Goal: Task Accomplishment & Management: Use online tool/utility

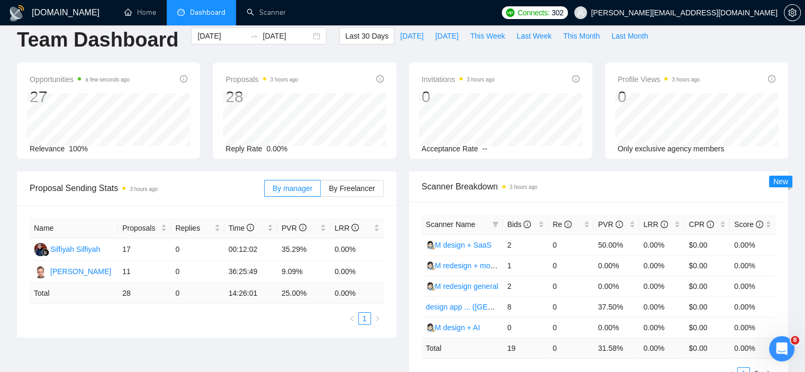
scroll to position [6, 0]
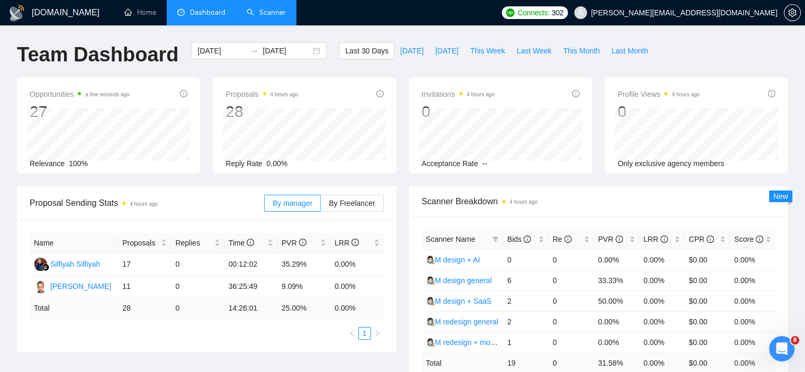
click at [271, 17] on link "Scanner" at bounding box center [266, 12] width 39 height 9
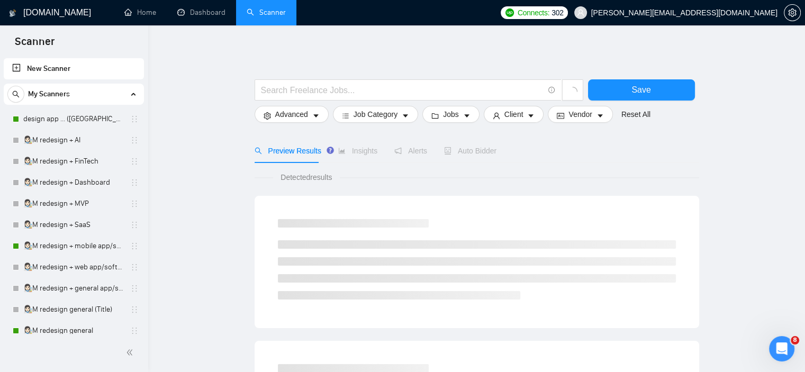
scroll to position [25, 0]
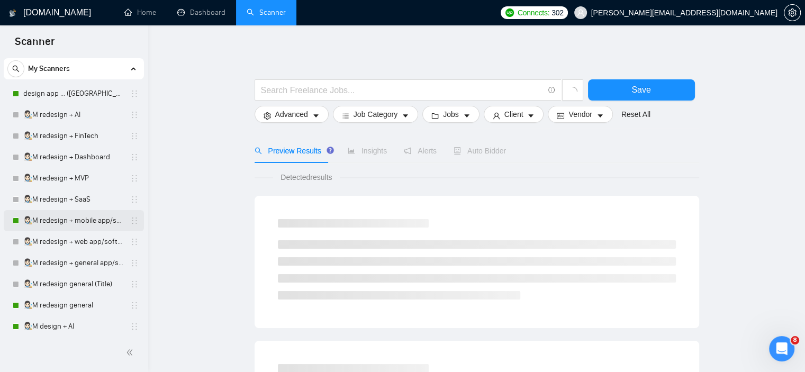
click at [103, 219] on link "👩🏻‍🎨M redesign + mobile app/software/platforam" at bounding box center [73, 220] width 101 height 21
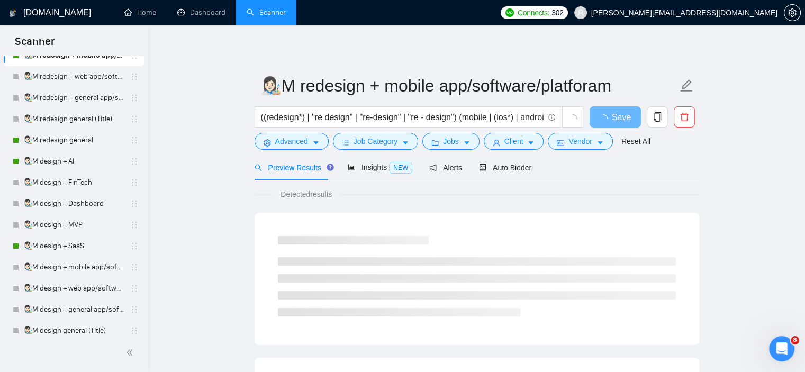
scroll to position [193, 0]
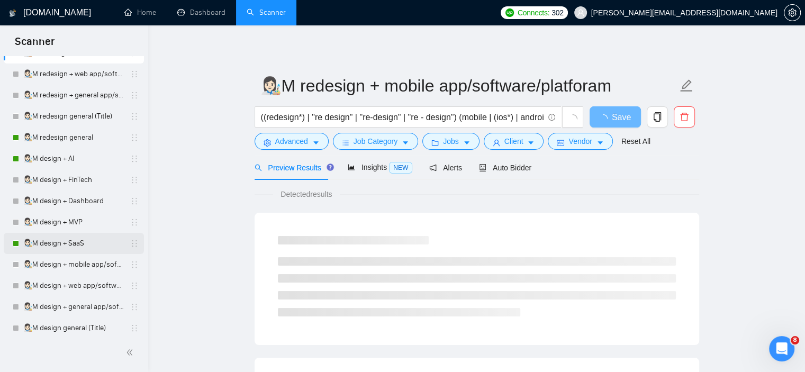
click at [47, 239] on link "👩🏻‍🎨M design + SaaS" at bounding box center [73, 243] width 101 height 21
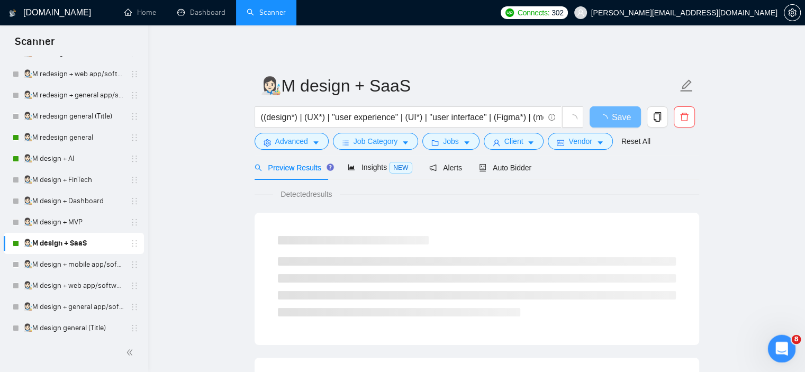
click at [783, 349] on icon "Відкрити програму для спілкування Intercom" at bounding box center [780, 347] width 17 height 17
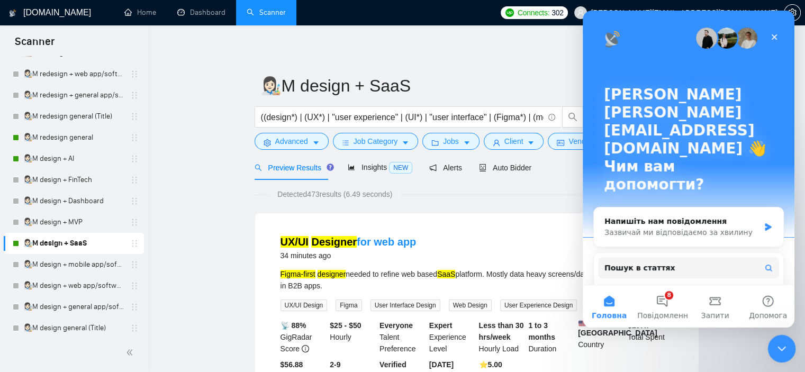
click at [783, 349] on icon "Закрити програму для спілкування Intercom" at bounding box center [780, 347] width 13 height 13
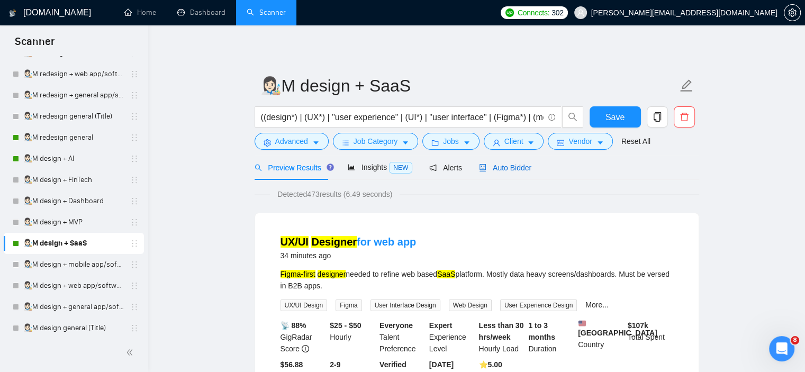
click at [512, 167] on span "Auto Bidder" at bounding box center [505, 168] width 52 height 8
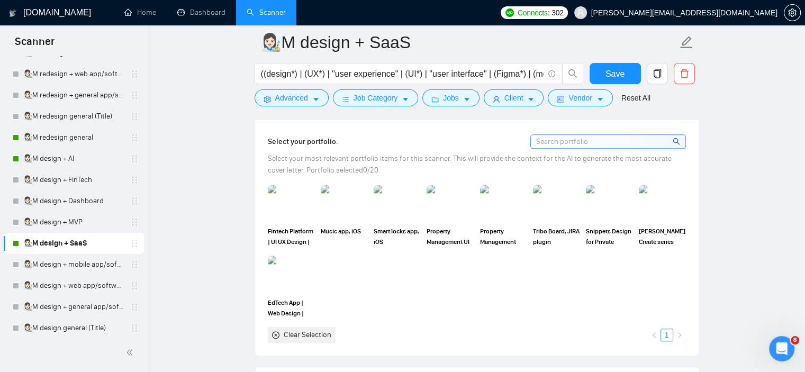
scroll to position [981, 0]
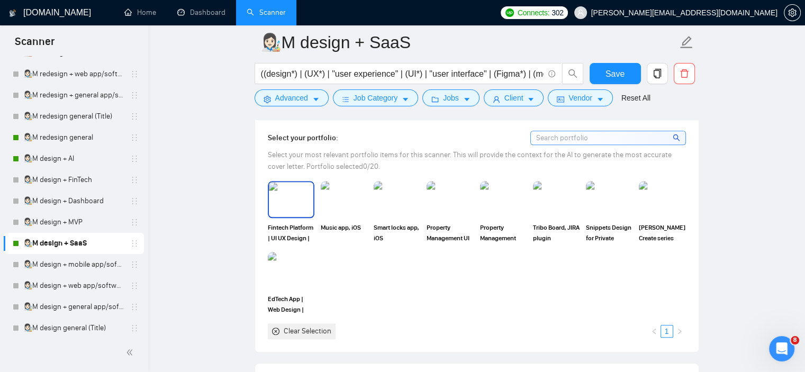
click at [294, 197] on img at bounding box center [291, 199] width 44 height 35
click at [343, 196] on img at bounding box center [344, 199] width 44 height 35
click at [395, 196] on img at bounding box center [397, 199] width 47 height 37
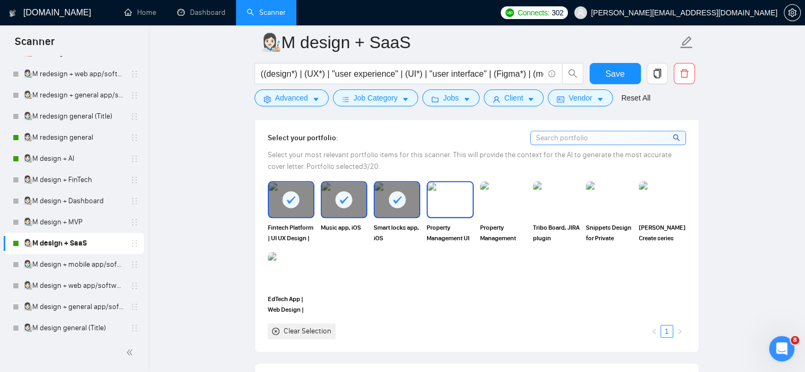
click at [442, 196] on img at bounding box center [450, 199] width 44 height 35
click at [515, 196] on img at bounding box center [503, 199] width 44 height 35
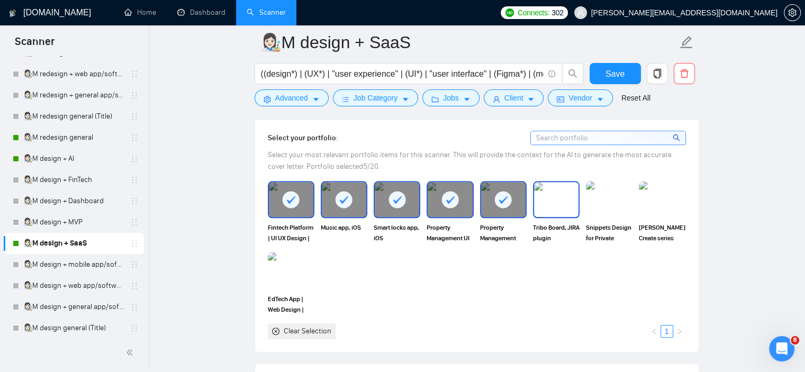
click at [564, 199] on img at bounding box center [556, 199] width 44 height 35
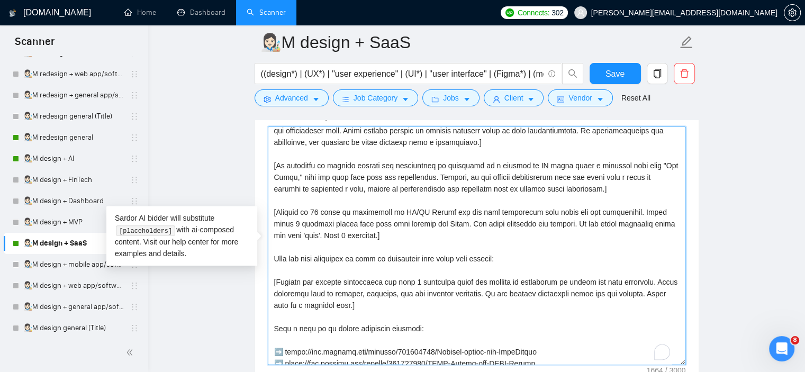
scroll to position [0, 0]
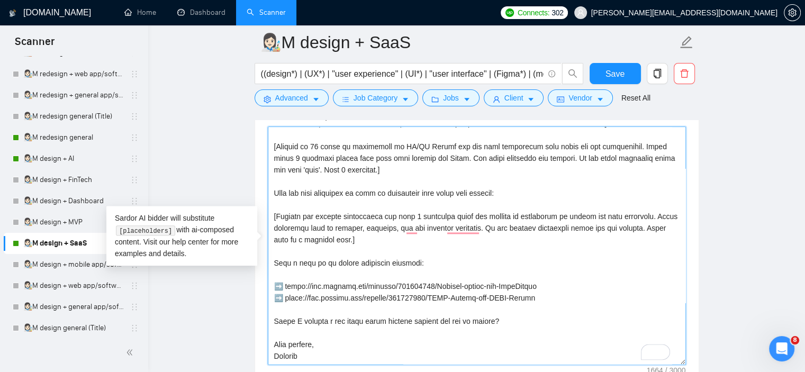
click at [541, 322] on textarea "Cover letter template:" at bounding box center [477, 246] width 418 height 238
drag, startPoint x: 532, startPoint y: 298, endPoint x: 286, endPoint y: 297, distance: 246.2
click at [286, 297] on textarea "Cover letter template:" at bounding box center [477, 246] width 418 height 238
paste textarea "[DOMAIN_NAME][URL]"
drag, startPoint x: 542, startPoint y: 283, endPoint x: 286, endPoint y: 285, distance: 256.2
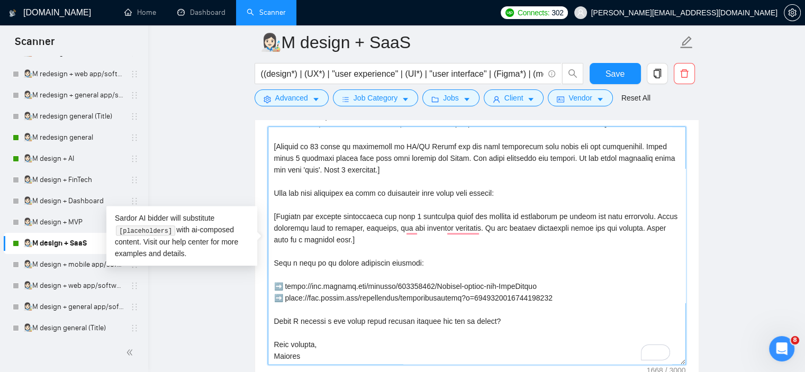
click at [286, 285] on textarea "Cover letter template:" at bounding box center [477, 246] width 418 height 238
paste textarea "[DOMAIN_NAME][URL]"
drag, startPoint x: 328, startPoint y: 289, endPoint x: 286, endPoint y: 289, distance: 42.3
click at [286, 289] on textarea "Cover letter template:" at bounding box center [477, 246] width 418 height 238
drag, startPoint x: 327, startPoint y: 298, endPoint x: 284, endPoint y: 299, distance: 42.4
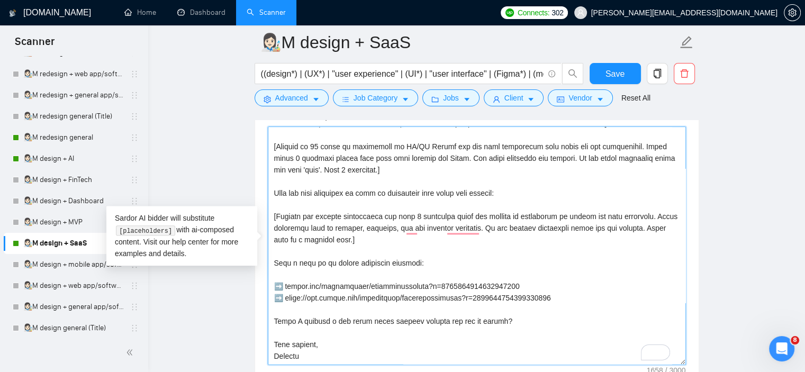
click at [284, 299] on textarea "Cover letter template:" at bounding box center [477, 246] width 418 height 238
drag, startPoint x: 383, startPoint y: 296, endPoint x: 274, endPoint y: 287, distance: 109.9
click at [274, 287] on textarea "Cover letter template:" at bounding box center [477, 246] width 418 height 238
type textarea "👋Lor [ipsu dol sit ametco’a elits doei te inc utlabor etdo (magn "ALI", "ENI", …"
click at [620, 74] on span "Save" at bounding box center [615, 73] width 19 height 13
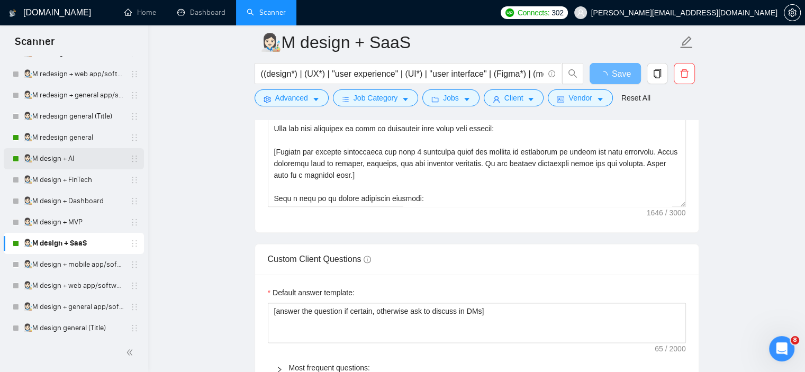
click at [64, 157] on link "👩🏻‍🎨M design + AI" at bounding box center [73, 158] width 101 height 21
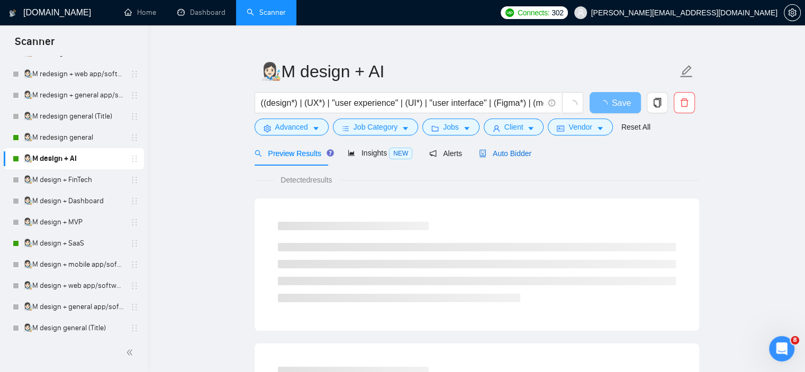
click at [508, 159] on div "Auto Bidder" at bounding box center [505, 154] width 52 height 12
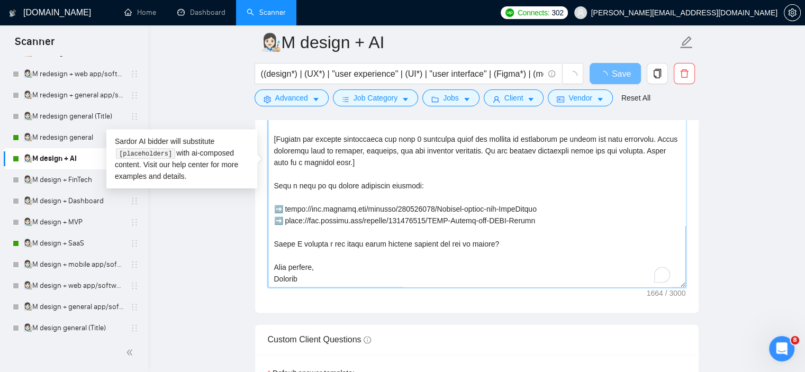
drag, startPoint x: 534, startPoint y: 222, endPoint x: 269, endPoint y: 205, distance: 265.2
click at [269, 205] on textarea "Cover letter template:" at bounding box center [477, 168] width 418 height 238
paste textarea "[DOMAIN_NAME][URL] ➡ [DOMAIN_NAME][URL]"
type textarea "👋Lor [ipsu dol sit ametco’a elits doei te inc utlabor etdo (magn "ALI", "ENI", …"
click at [707, 131] on main "👩🏻‍🎨M design + AI ((design*) | (UX*) | "user experience" | (UI*) | "user interf…" at bounding box center [476, 114] width 623 height 2751
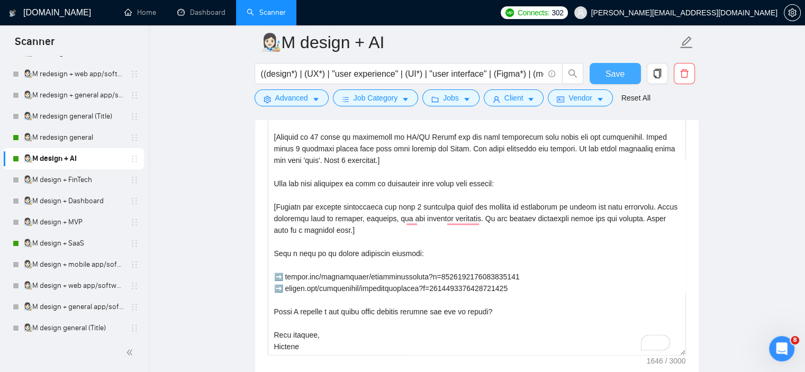
click at [616, 69] on span "Save" at bounding box center [615, 73] width 19 height 13
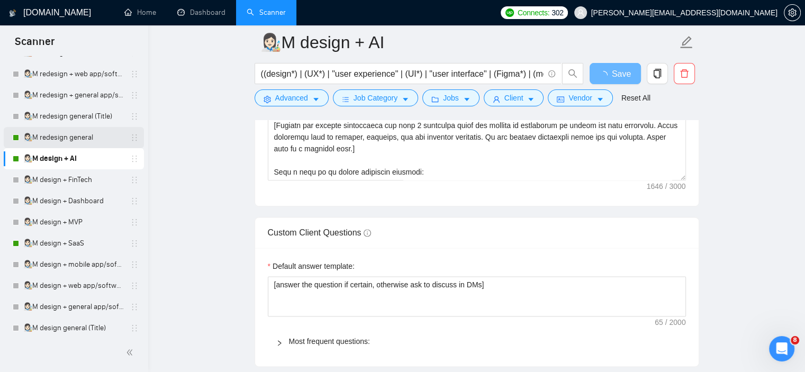
click at [68, 141] on link "👩🏻‍🎨M redesign general" at bounding box center [73, 137] width 101 height 21
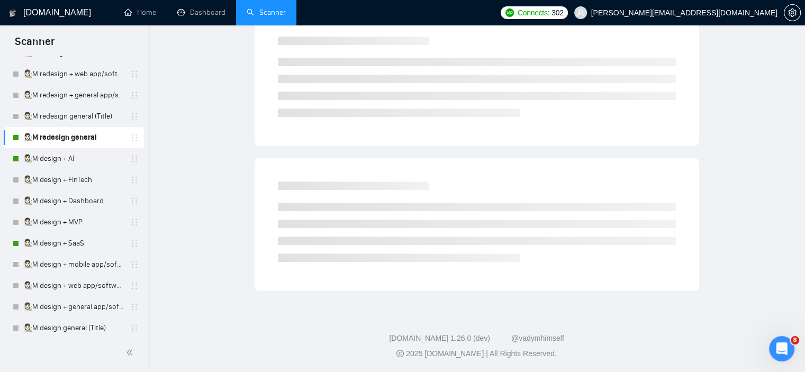
scroll to position [14, 0]
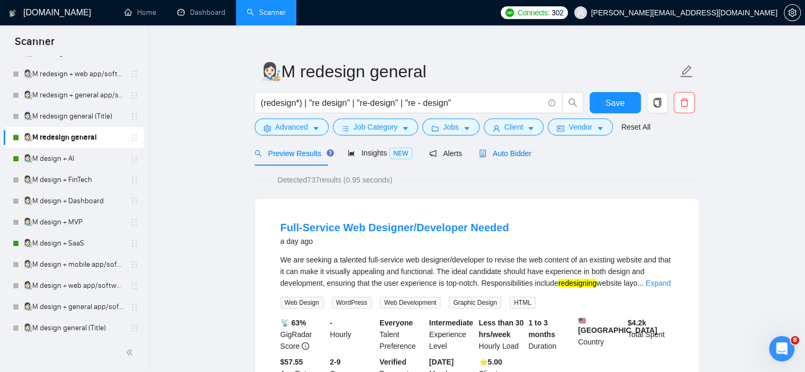
click at [498, 153] on span "Auto Bidder" at bounding box center [505, 153] width 52 height 8
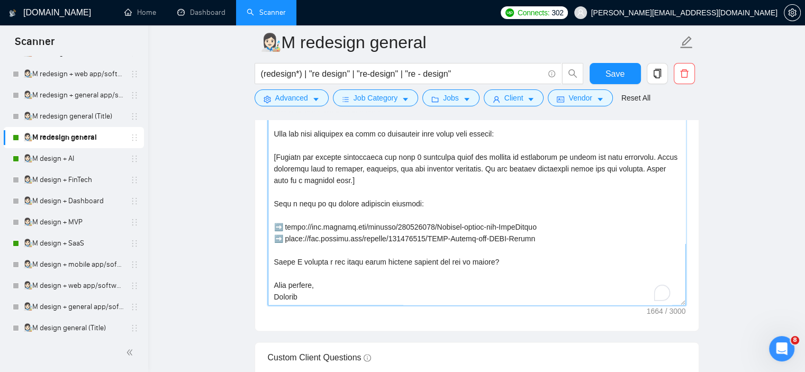
scroll to position [93, 0]
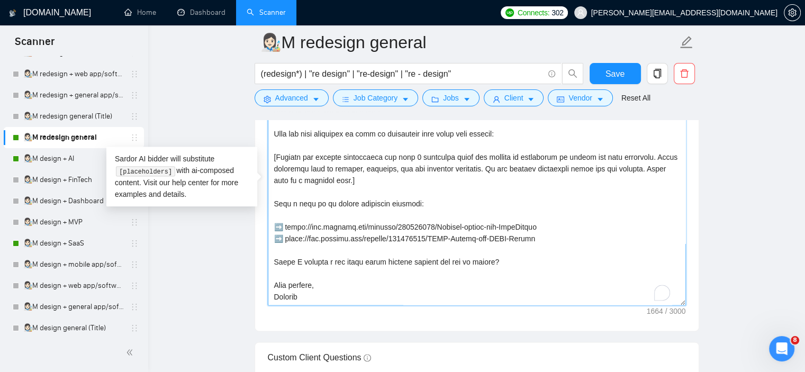
drag, startPoint x: 429, startPoint y: 235, endPoint x: 256, endPoint y: 225, distance: 173.4
click at [256, 225] on div "Cover letter template:" at bounding box center [477, 185] width 444 height 292
paste textarea "[DOMAIN_NAME][URL] ➡ [DOMAIN_NAME][URL]"
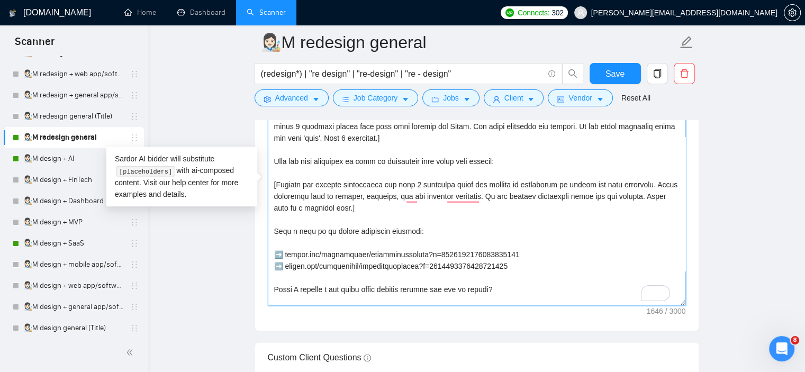
scroll to position [52, 0]
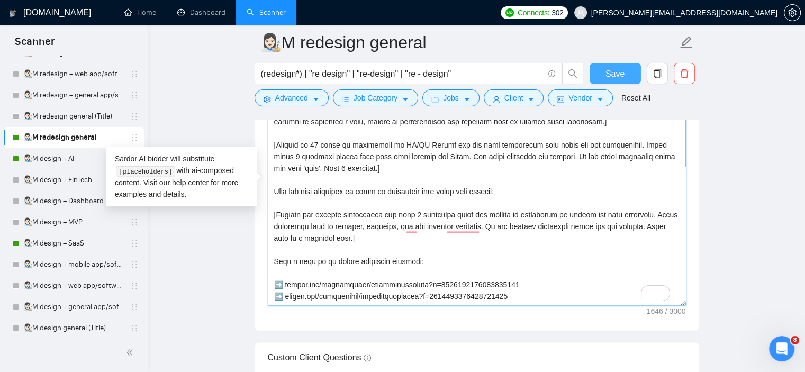
type textarea "👋Lor [ipsu dol sit ametco’a elits doei te inc utlabor etdo (magn "ALI", "ENI", …"
click at [614, 76] on span "Save" at bounding box center [615, 73] width 19 height 13
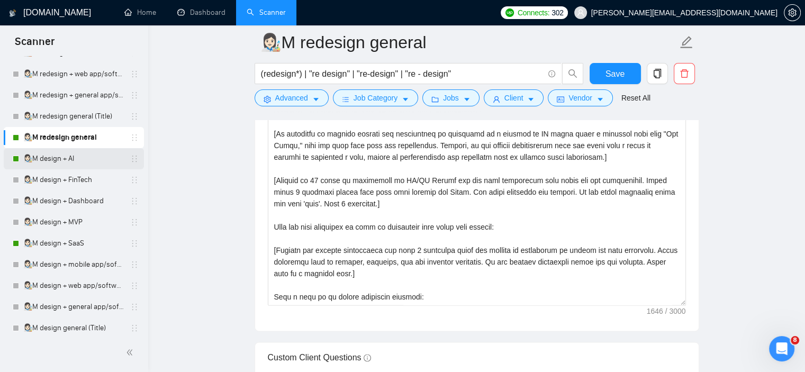
click at [91, 162] on link "👩🏻‍🎨M design + AI" at bounding box center [73, 158] width 101 height 21
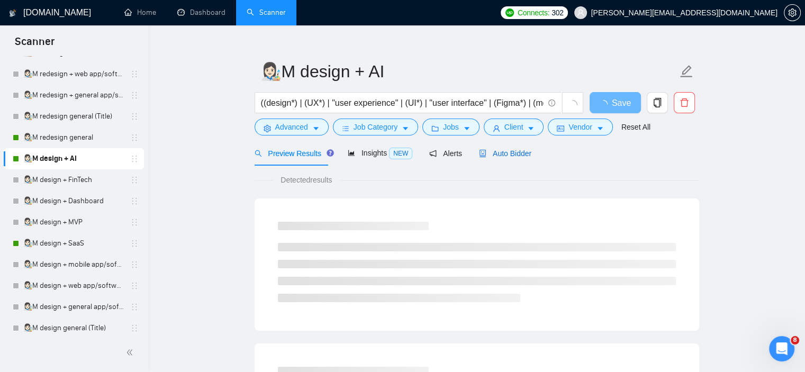
click at [520, 153] on span "Auto Bidder" at bounding box center [505, 153] width 52 height 8
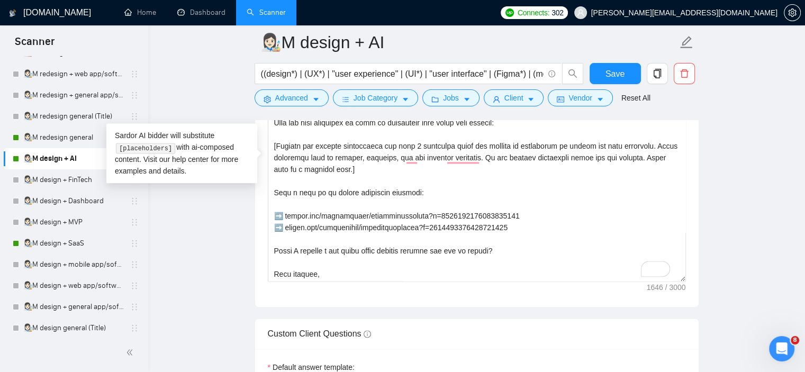
click at [234, 97] on main "👩🏻‍🎨M design + AI ((design*) | (UX*) | "user experience" | (UI*) | "user interf…" at bounding box center [476, 115] width 623 height 2900
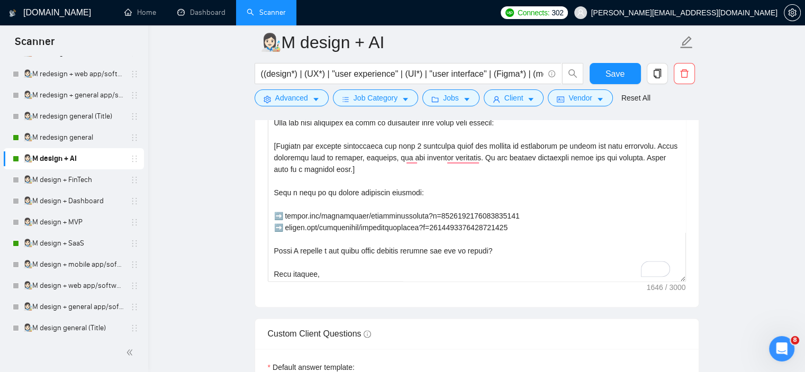
click at [70, 149] on link "👩🏻‍🎨M design + AI" at bounding box center [73, 158] width 101 height 21
click at [73, 142] on link "👩🏻‍🎨M redesign general" at bounding box center [73, 137] width 101 height 21
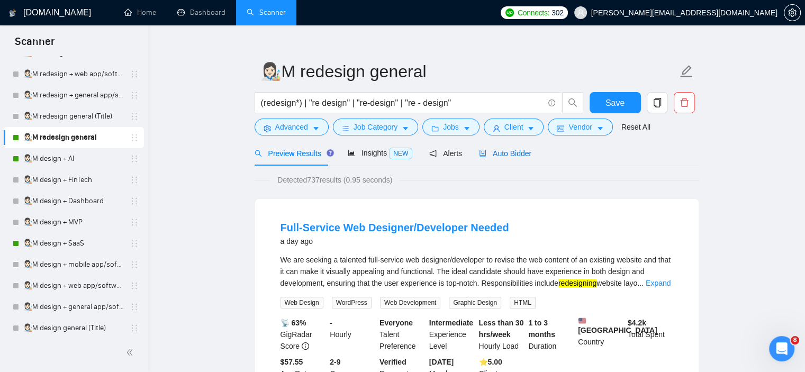
click at [487, 154] on span "Auto Bidder" at bounding box center [505, 153] width 52 height 8
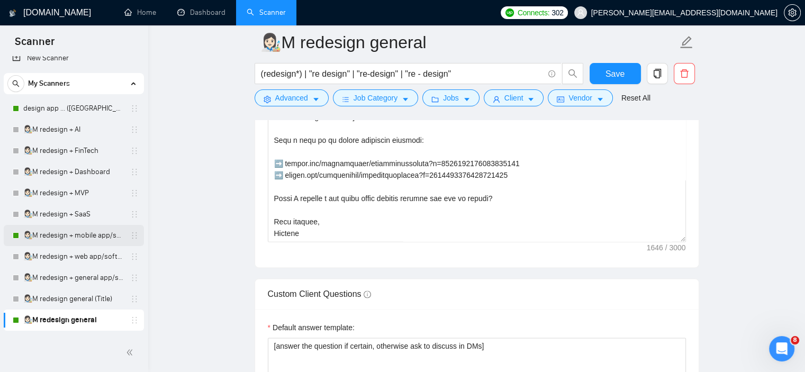
click at [77, 239] on link "👩🏻‍🎨M redesign + mobile app/software/platforam" at bounding box center [73, 235] width 101 height 21
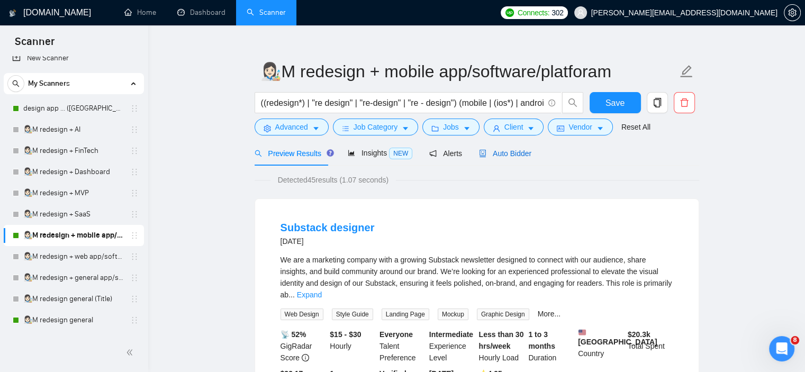
click at [525, 155] on span "Auto Bidder" at bounding box center [505, 153] width 52 height 8
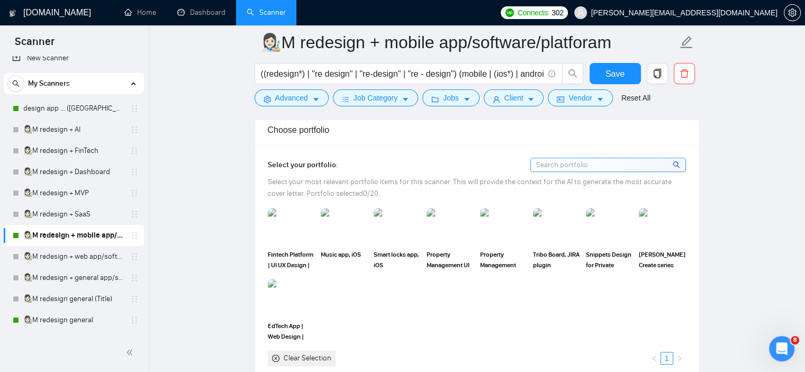
scroll to position [951, 0]
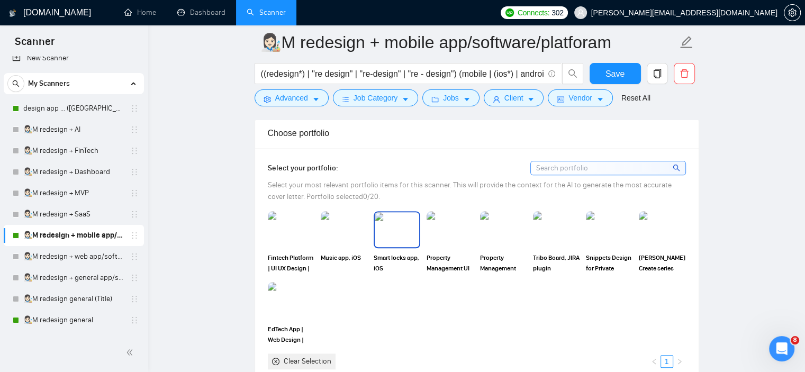
click at [342, 232] on img at bounding box center [344, 229] width 47 height 37
click at [406, 231] on img at bounding box center [397, 229] width 44 height 35
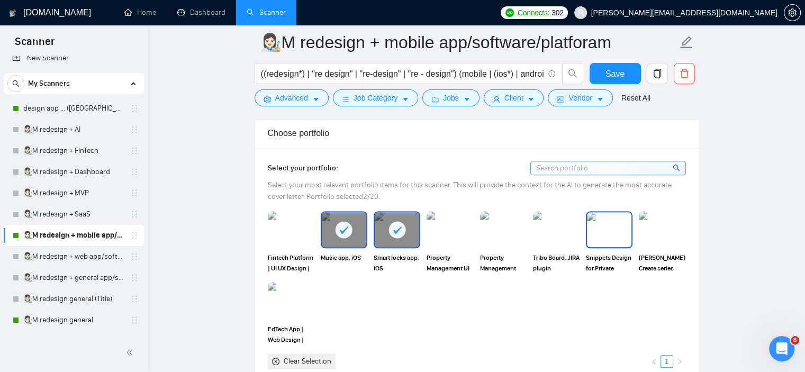
click at [599, 225] on img at bounding box center [609, 229] width 44 height 35
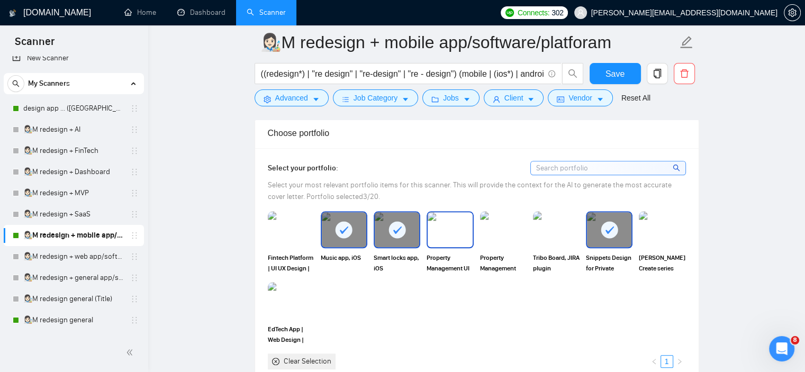
click at [441, 228] on img at bounding box center [450, 229] width 44 height 35
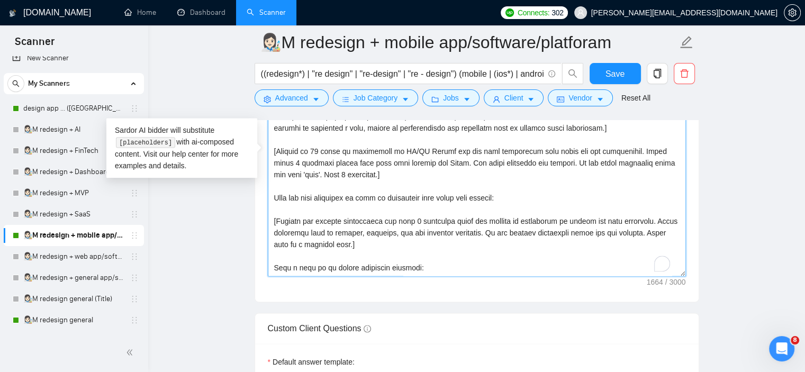
scroll to position [0, 0]
drag, startPoint x: 402, startPoint y: 151, endPoint x: 444, endPoint y: 151, distance: 41.3
click at [444, 151] on textarea "Cover letter template:" at bounding box center [477, 157] width 418 height 238
click at [404, 142] on textarea "Cover letter template:" at bounding box center [477, 157] width 418 height 238
drag, startPoint x: 419, startPoint y: 149, endPoint x: 400, endPoint y: 149, distance: 19.1
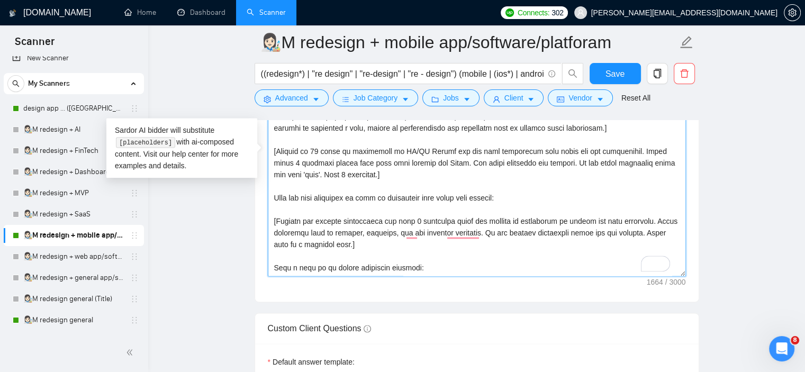
click at [400, 149] on textarea "Cover letter template:" at bounding box center [477, 157] width 418 height 238
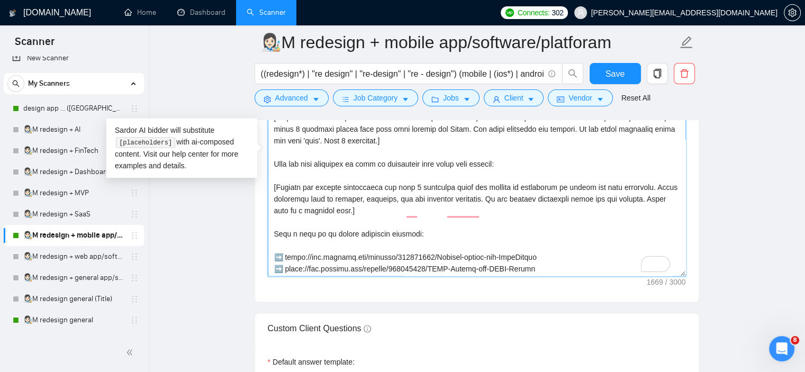
scroll to position [34, 0]
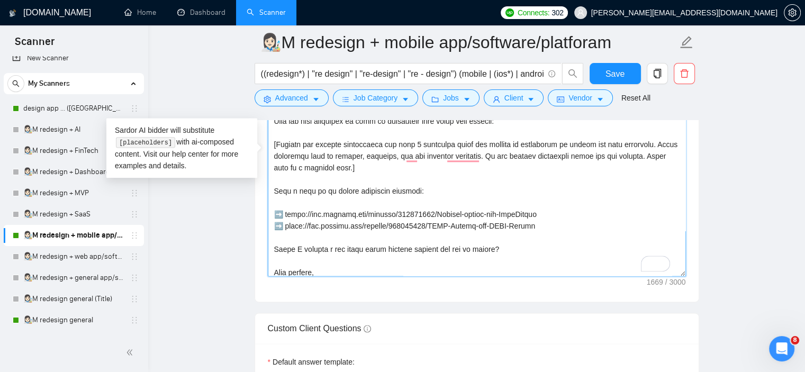
drag, startPoint x: 539, startPoint y: 213, endPoint x: 283, endPoint y: 214, distance: 256.7
click at [283, 214] on textarea "Cover letter template:" at bounding box center [477, 157] width 418 height 238
paste textarea "[URL][DOMAIN_NAME]"
drag, startPoint x: 326, startPoint y: 213, endPoint x: 287, endPoint y: 213, distance: 39.2
click at [287, 213] on textarea "Cover letter template:" at bounding box center [477, 157] width 418 height 238
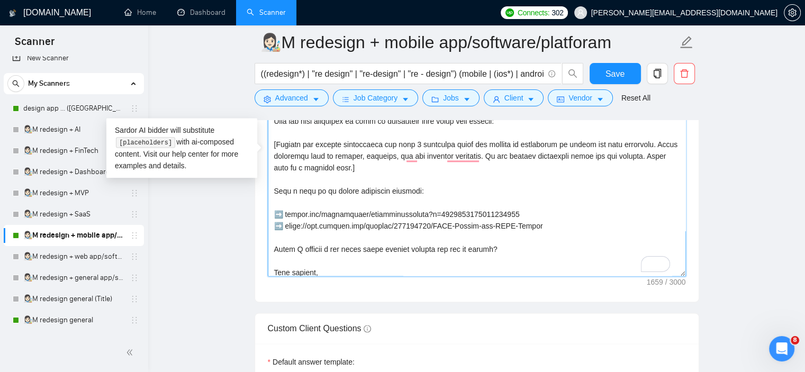
drag, startPoint x: 531, startPoint y: 225, endPoint x: 287, endPoint y: 224, distance: 244.6
click at [287, 224] on textarea "Cover letter template:" at bounding box center [477, 157] width 418 height 238
paste textarea "[DOMAIN_NAME][URL]"
drag, startPoint x: 329, startPoint y: 224, endPoint x: 285, endPoint y: 226, distance: 43.4
click at [285, 226] on textarea "Cover letter template:" at bounding box center [477, 157] width 418 height 238
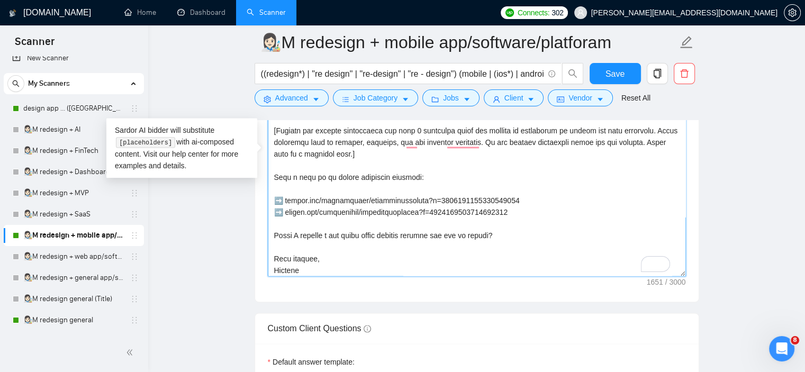
scroll to position [93, 0]
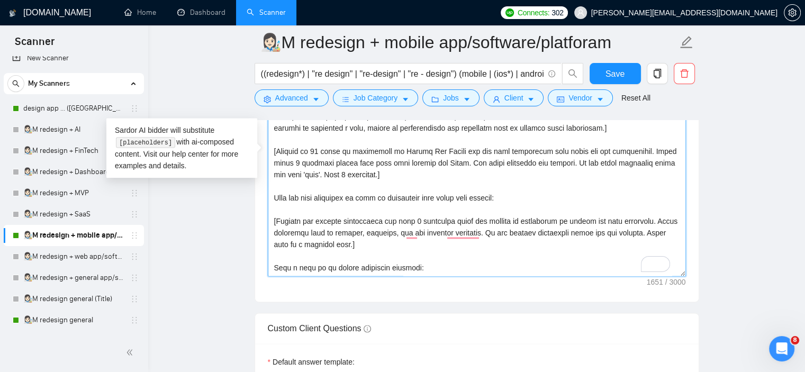
type textarea "👋Lor [ipsu dol sit ametco’a elits doei te inc utlabor etdo (magn "ALI", "ENI", …"
click at [632, 93] on div "Reset all filters" at bounding box center [632, 93] width 0 height 0
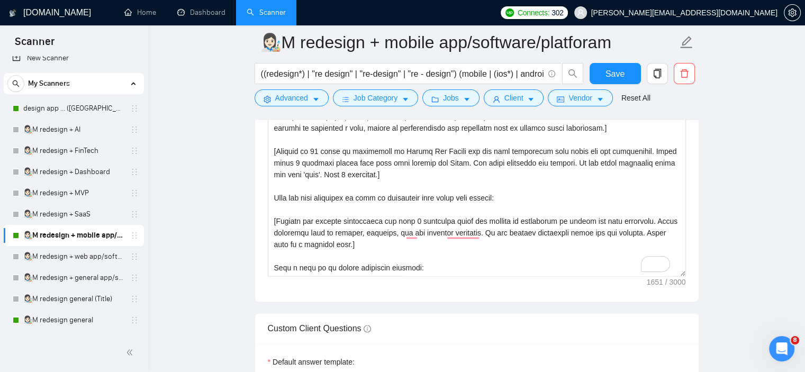
click at [733, 105] on main "👩🏻‍🎨M redesign + mobile app/software/platforam ((redesign*) | "re design" | "re…" at bounding box center [476, 98] width 623 height 2843
click at [611, 77] on span "Save" at bounding box center [615, 73] width 19 height 13
click at [79, 110] on link "design app ... ([GEOGRAPHIC_DATA])" at bounding box center [73, 108] width 101 height 21
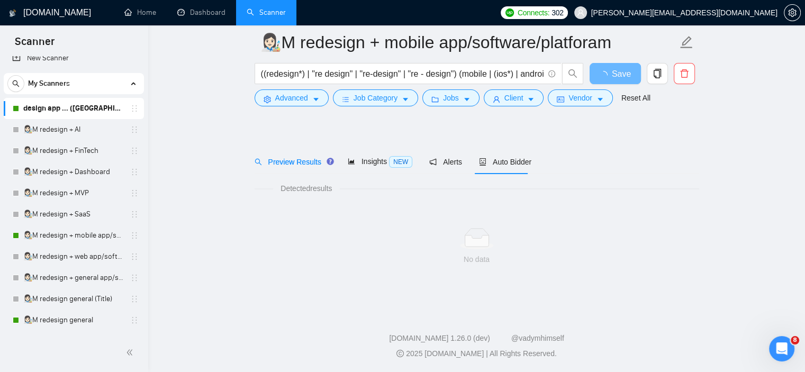
scroll to position [14, 0]
